Goal: Information Seeking & Learning: Check status

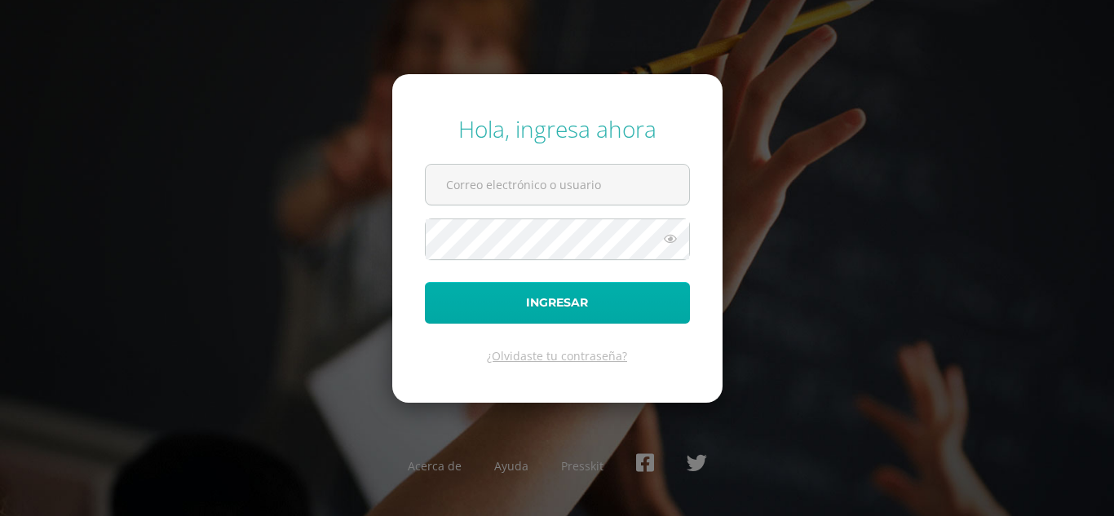
type input "katterineibate2023@maiagt.org"
click at [559, 297] on button "Ingresar" at bounding box center [557, 303] width 265 height 42
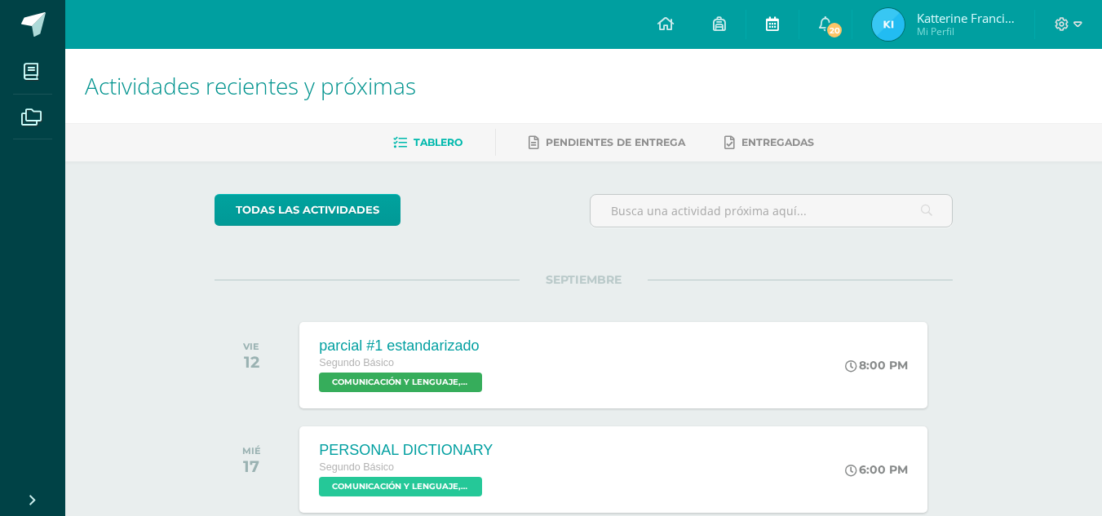
click at [772, 21] on icon at bounding box center [772, 23] width 13 height 15
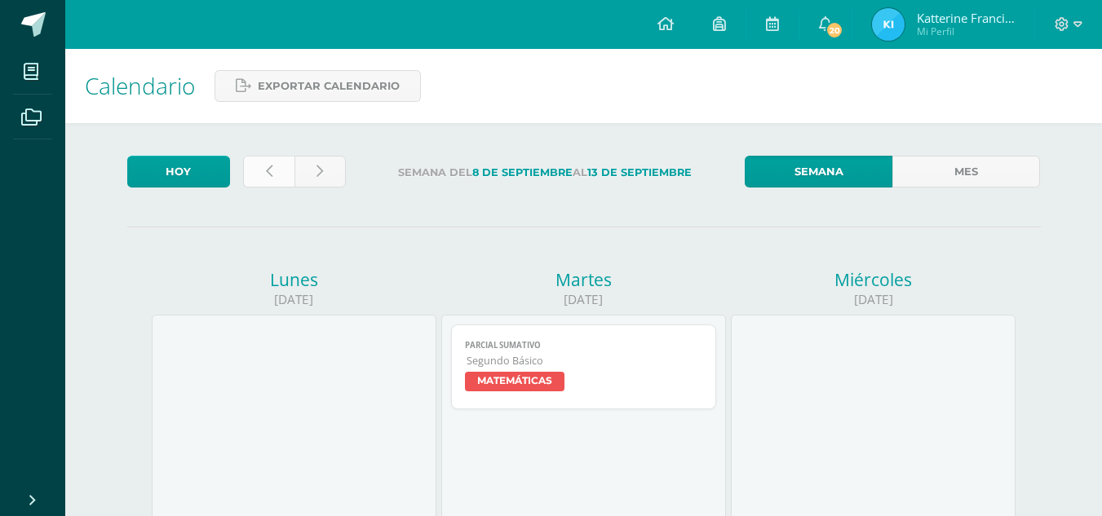
click at [266, 168] on icon at bounding box center [269, 172] width 7 height 14
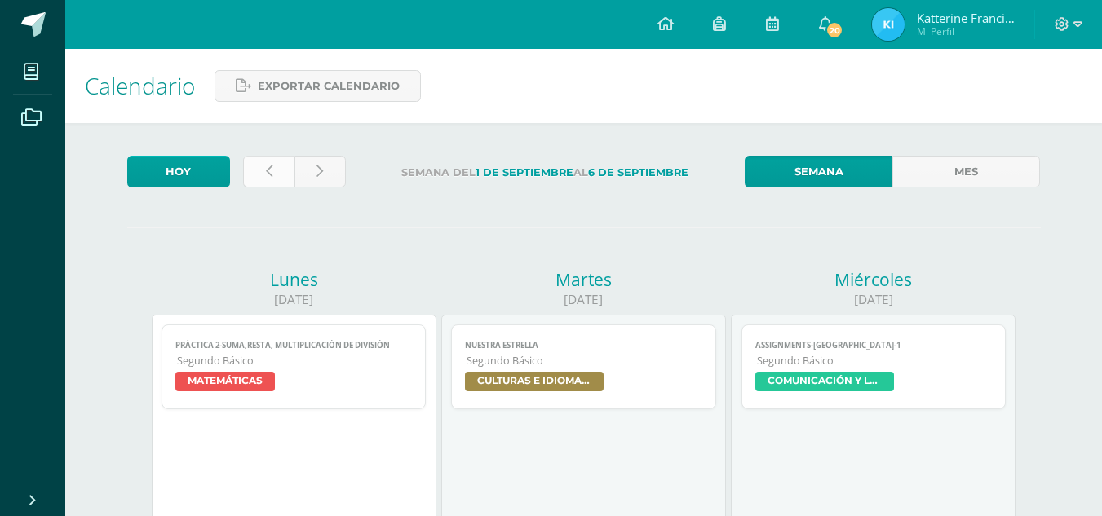
click at [271, 163] on link at bounding box center [268, 172] width 51 height 32
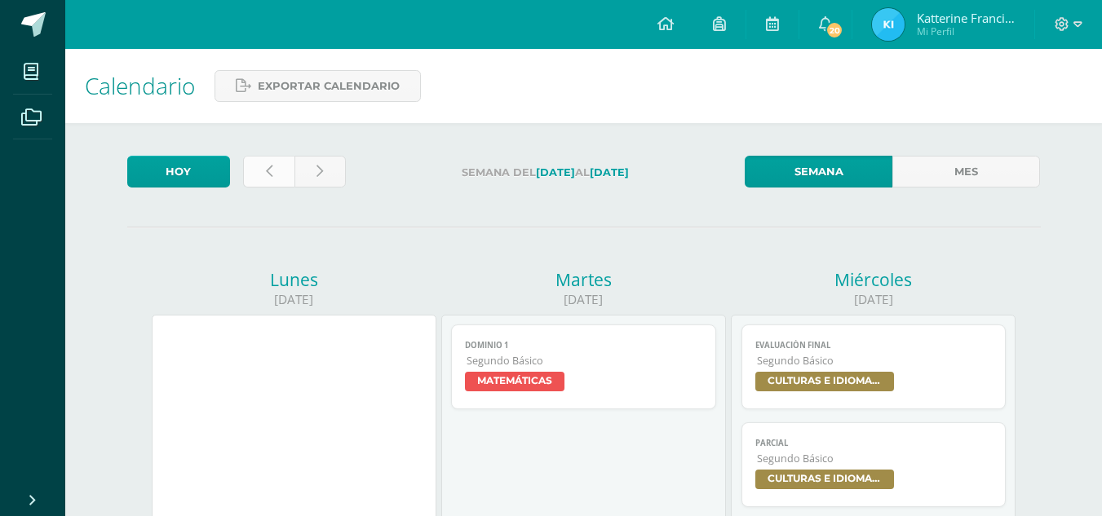
click at [268, 170] on icon at bounding box center [269, 172] width 7 height 14
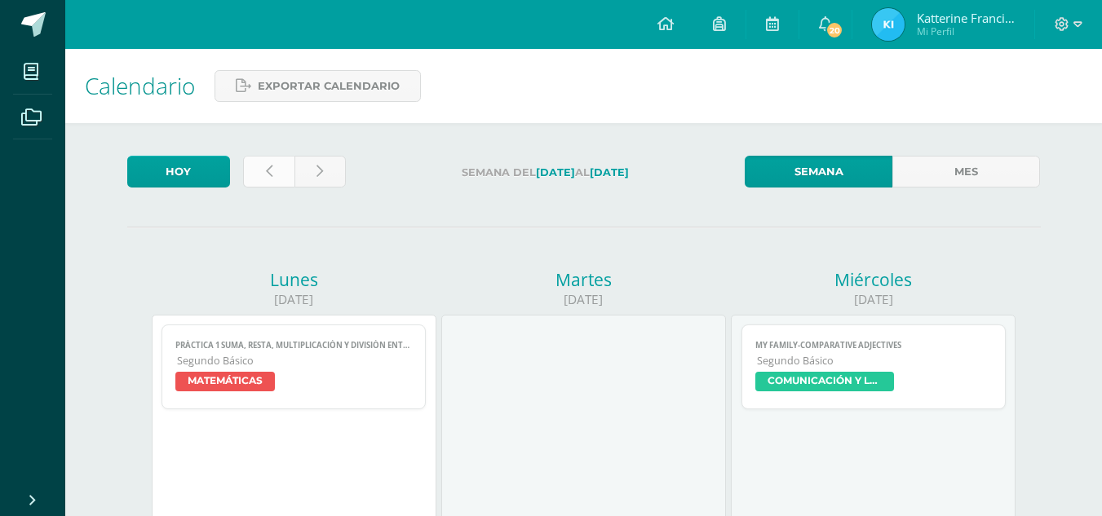
click at [283, 170] on link at bounding box center [268, 172] width 51 height 32
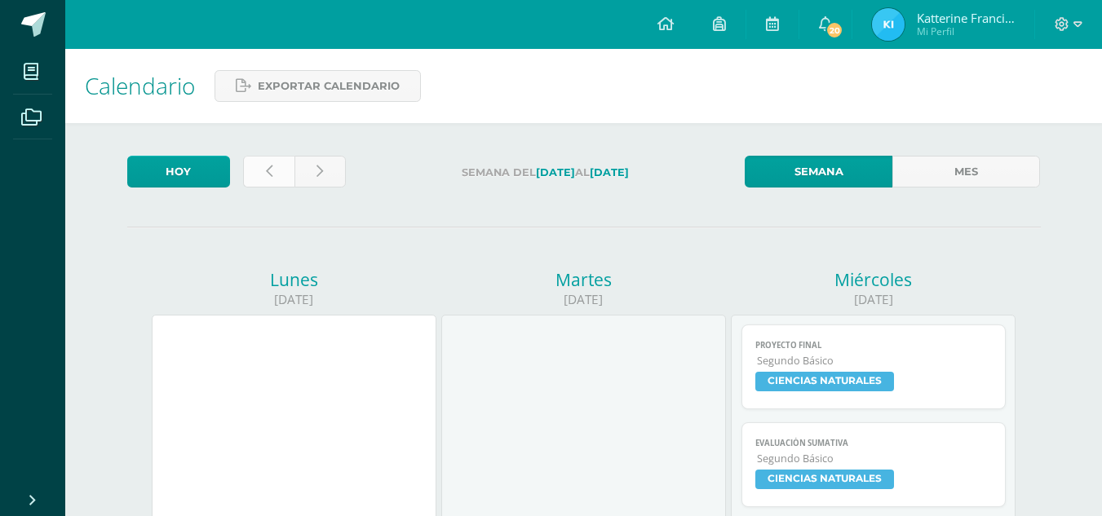
click at [268, 172] on icon at bounding box center [269, 172] width 7 height 14
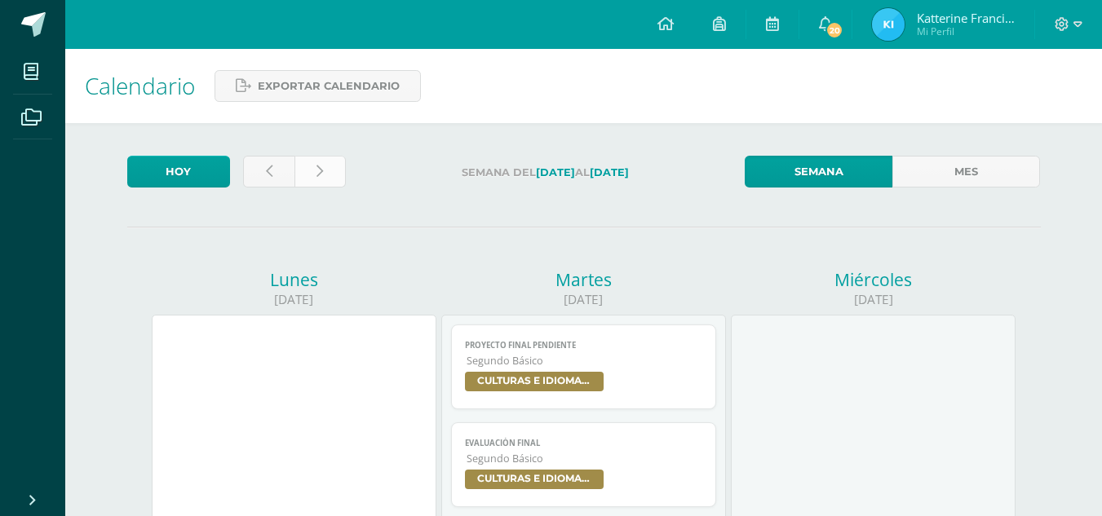
click at [323, 181] on link at bounding box center [319, 172] width 51 height 32
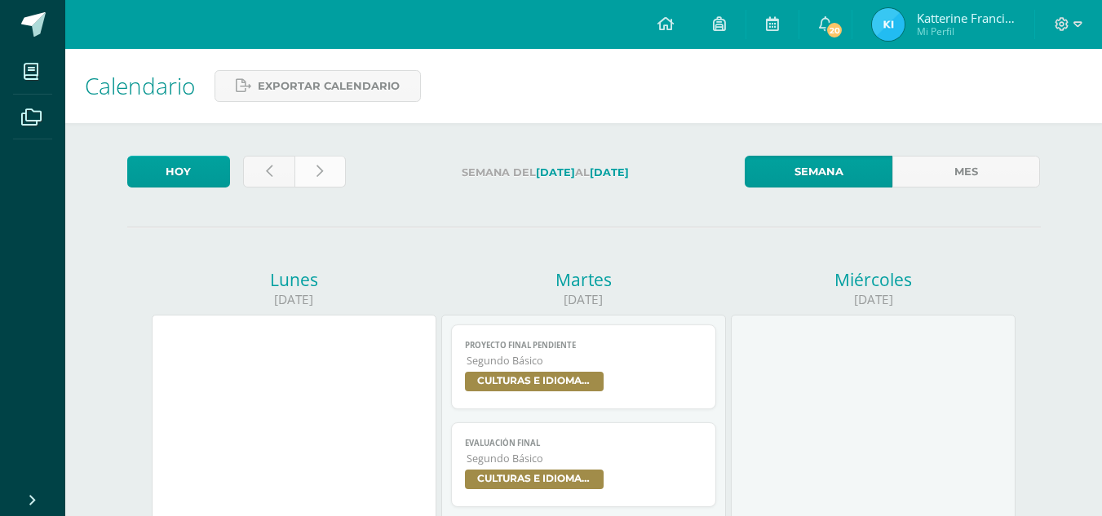
click at [323, 181] on link at bounding box center [319, 172] width 51 height 32
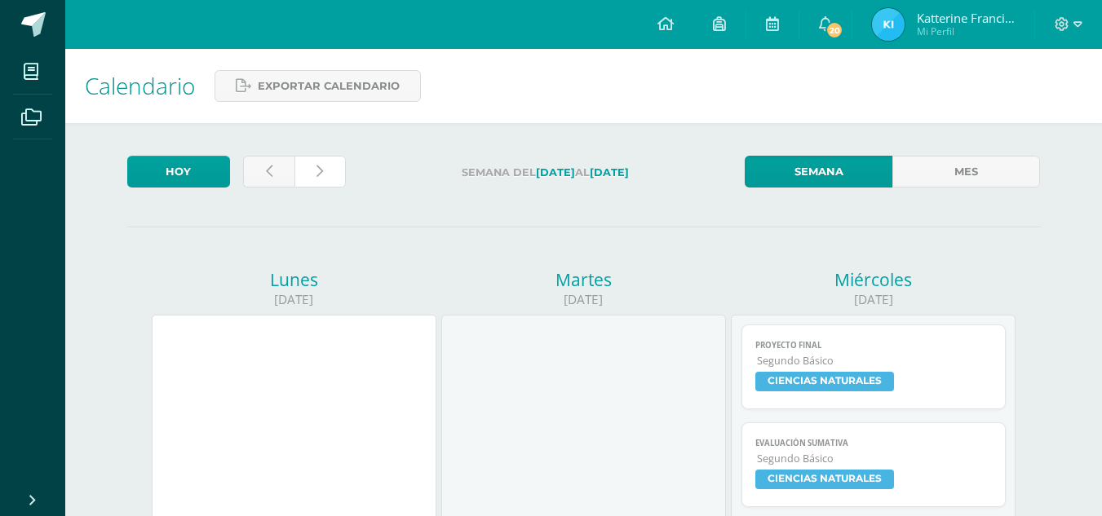
click at [323, 181] on link at bounding box center [319, 172] width 51 height 32
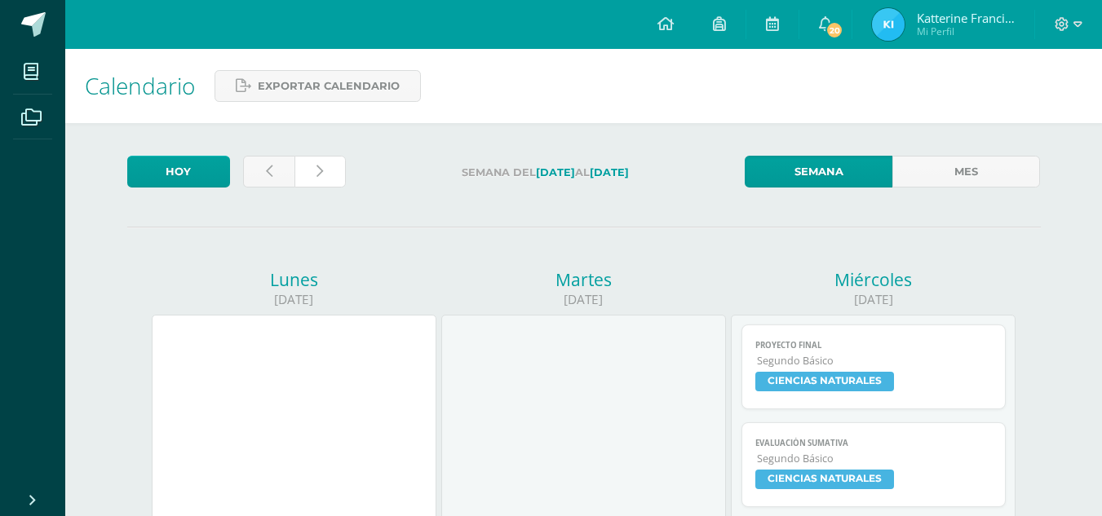
click at [323, 181] on link at bounding box center [319, 172] width 51 height 32
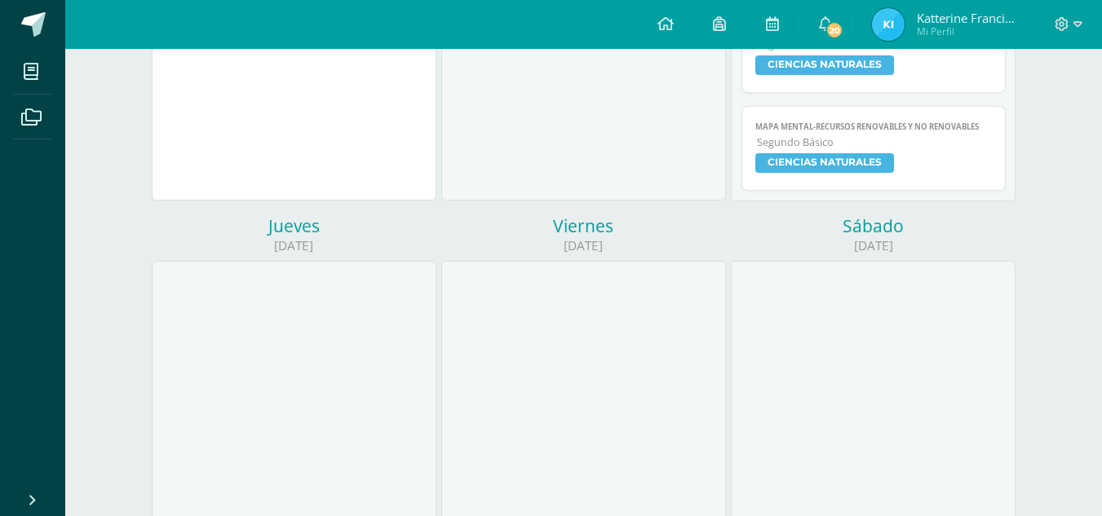
scroll to position [988, 0]
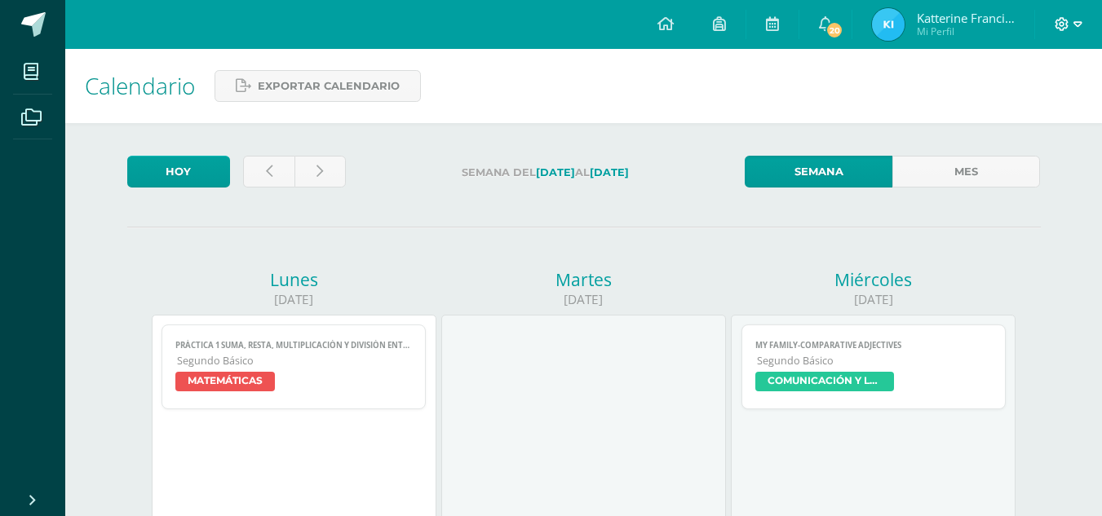
click at [1080, 26] on icon at bounding box center [1077, 24] width 9 height 15
click at [1008, 112] on span "Cerrar sesión" at bounding box center [1025, 110] width 73 height 15
